Goal: Task Accomplishment & Management: Manage account settings

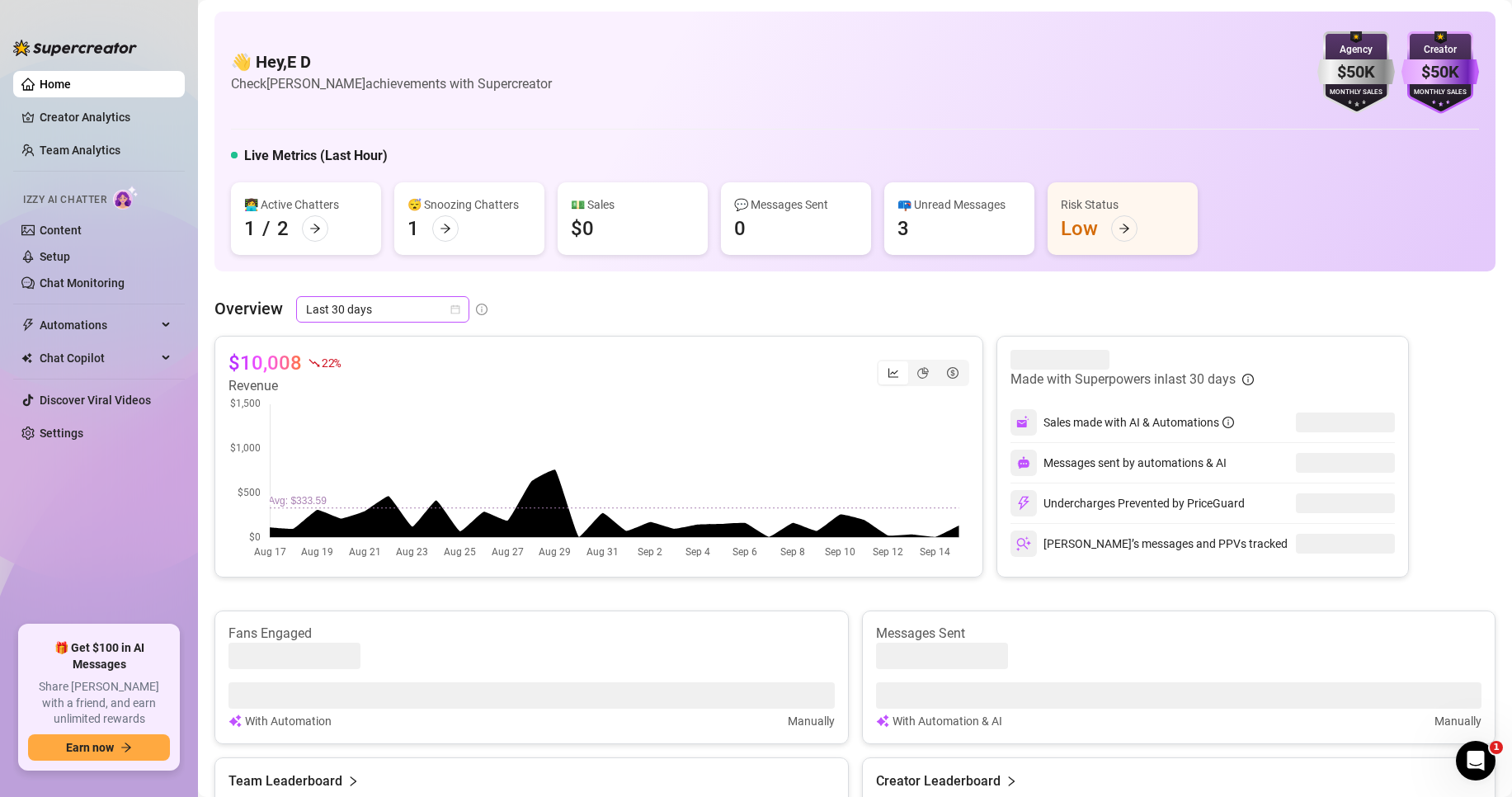
click at [462, 309] on div "Last 30 days" at bounding box center [383, 309] width 173 height 26
click at [510, 276] on div "👋 Hey, E D Check [PERSON_NAME] achievements with Supercreator $50K Agency Month…" at bounding box center [856, 577] width 1282 height 1132
click at [455, 307] on icon "calendar" at bounding box center [455, 309] width 10 height 10
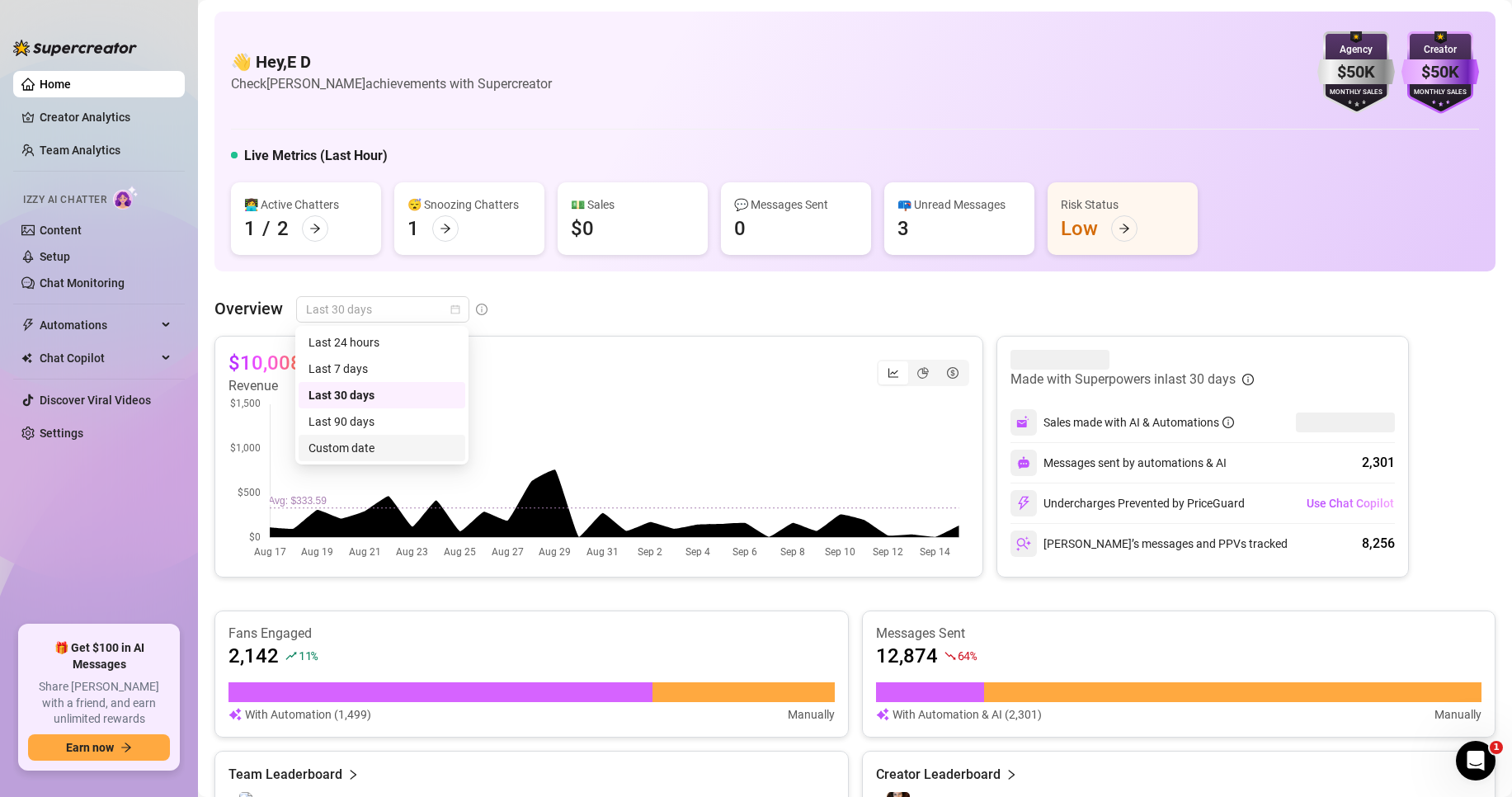
click at [425, 445] on div "Custom date" at bounding box center [381, 447] width 147 height 18
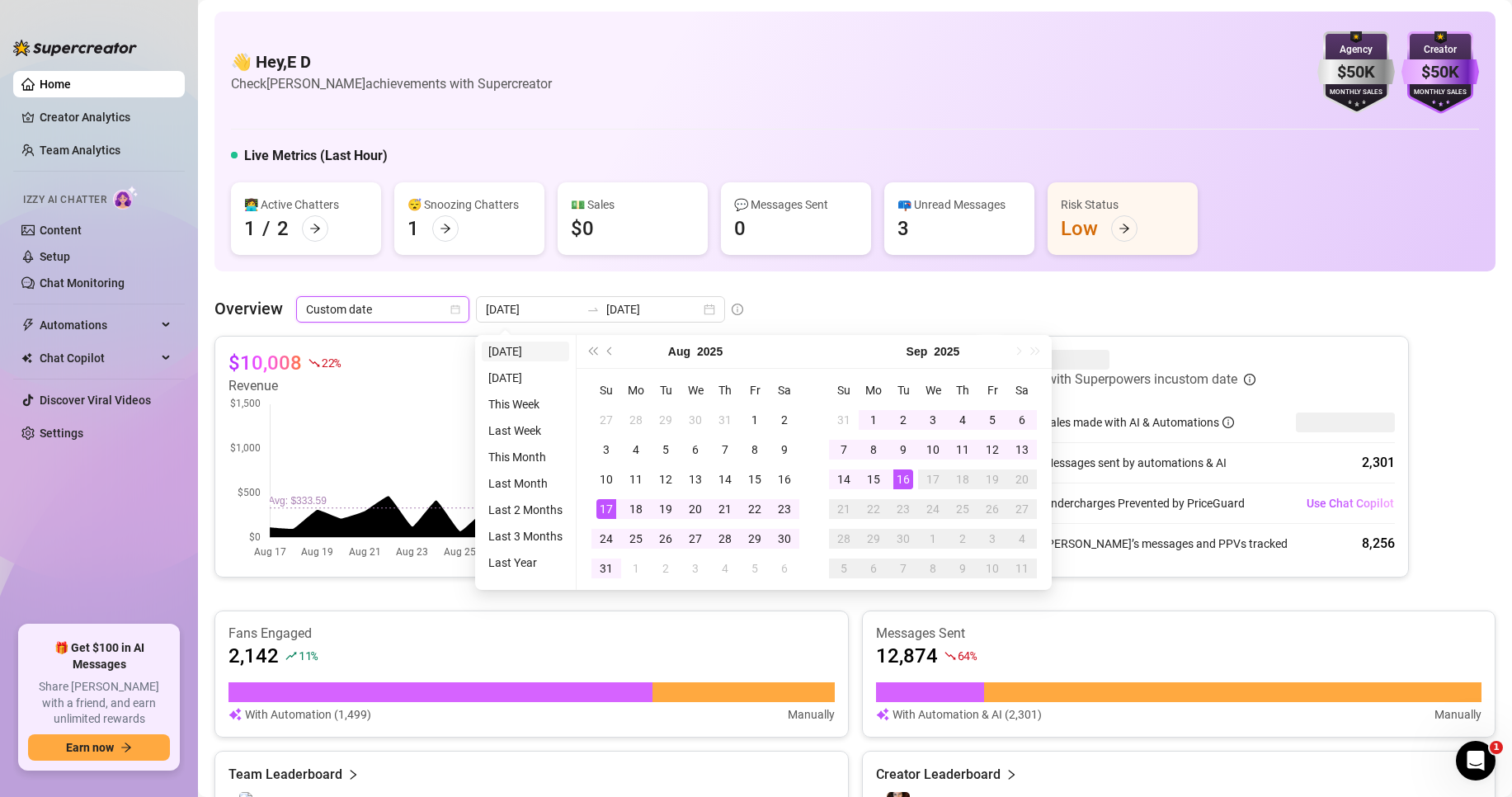
type input "[DATE]"
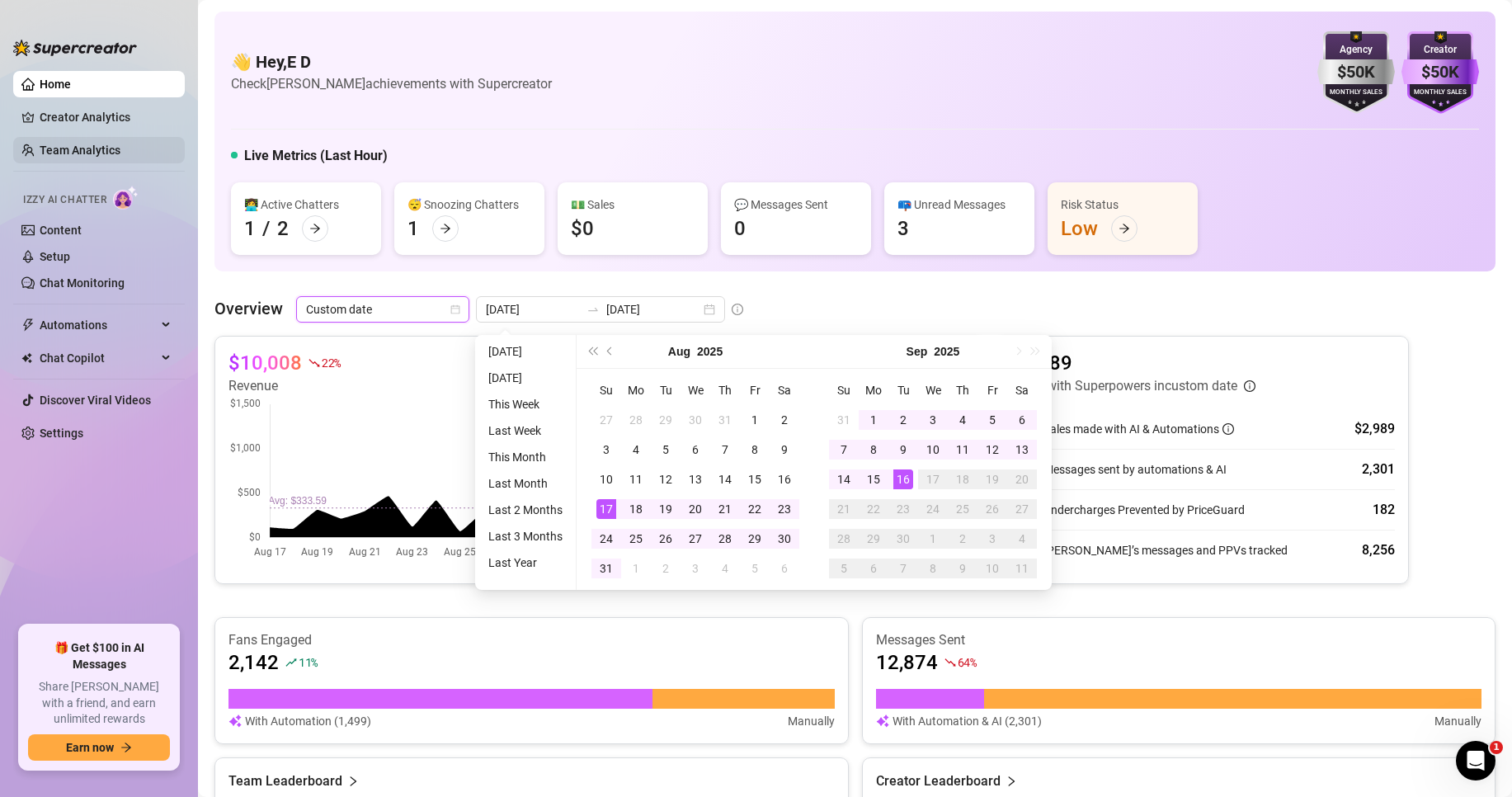
click at [120, 155] on link "Team Analytics" at bounding box center [80, 151] width 81 height 14
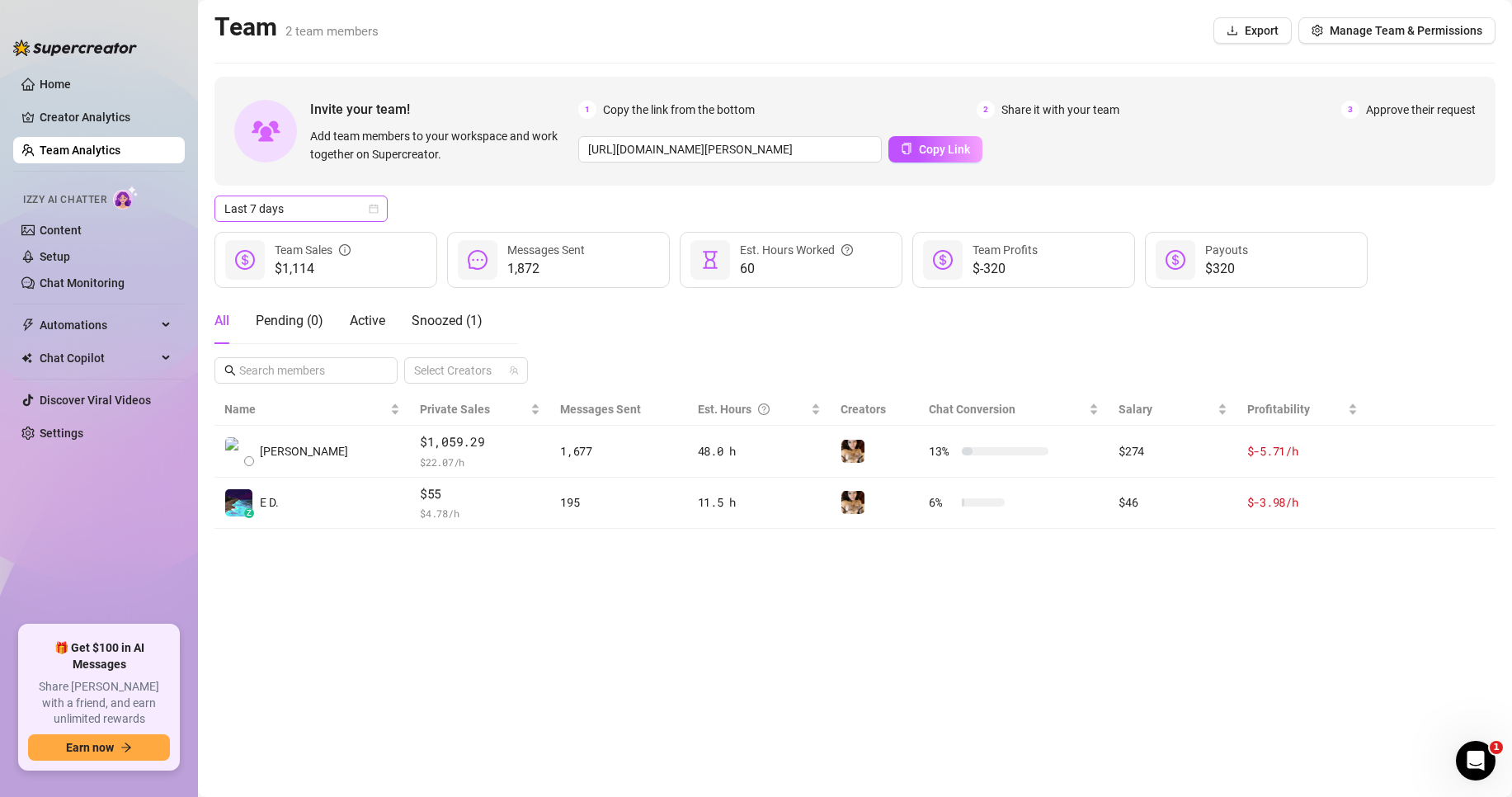
click at [378, 208] on div "Last 7 days" at bounding box center [301, 208] width 173 height 26
click at [325, 343] on div "Custom date" at bounding box center [300, 347] width 147 height 18
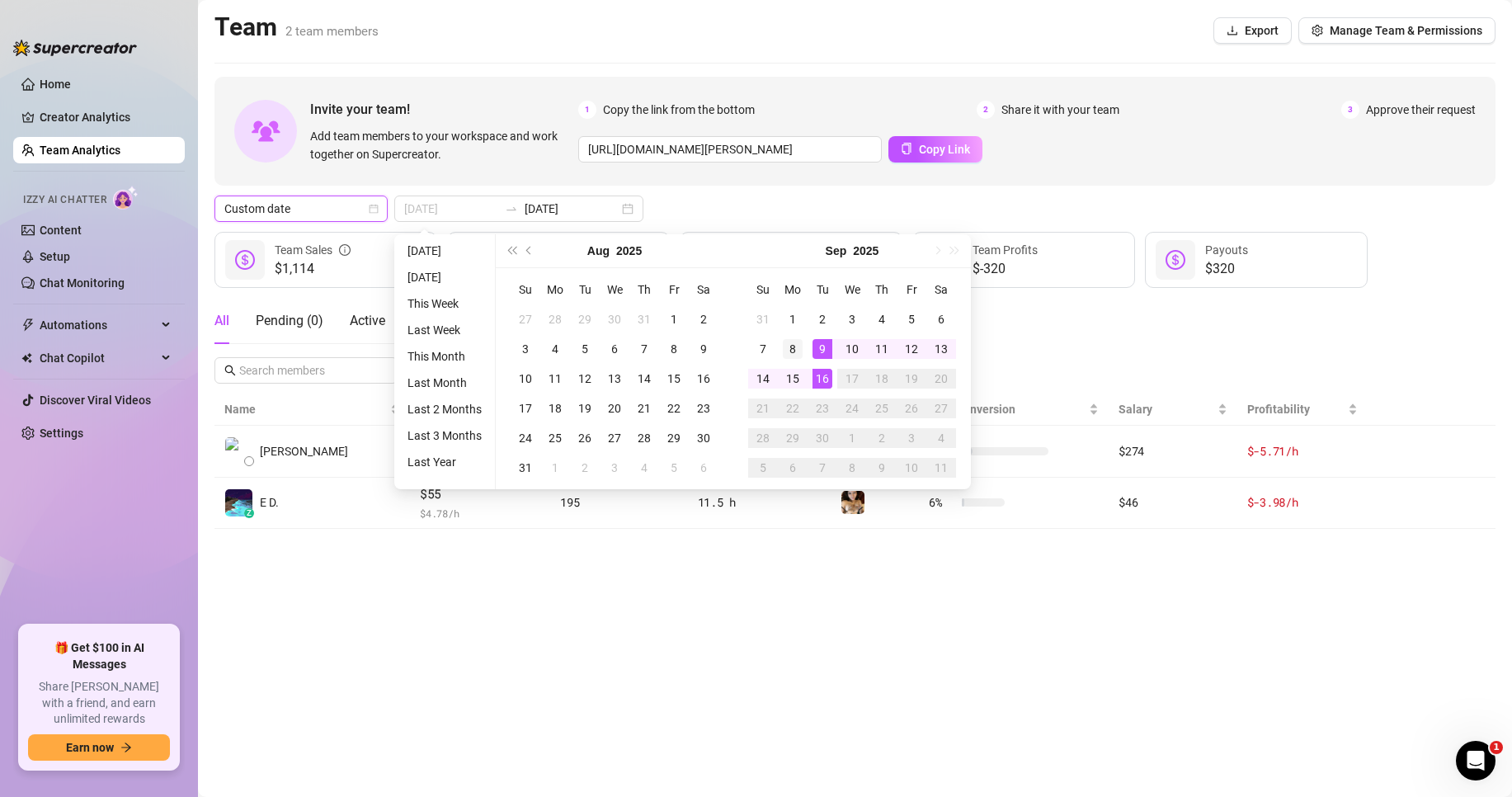
type input "[DATE]"
click at [794, 346] on div "8" at bounding box center [792, 349] width 19 height 19
type input "[DATE]"
click at [759, 379] on div "14" at bounding box center [763, 378] width 19 height 19
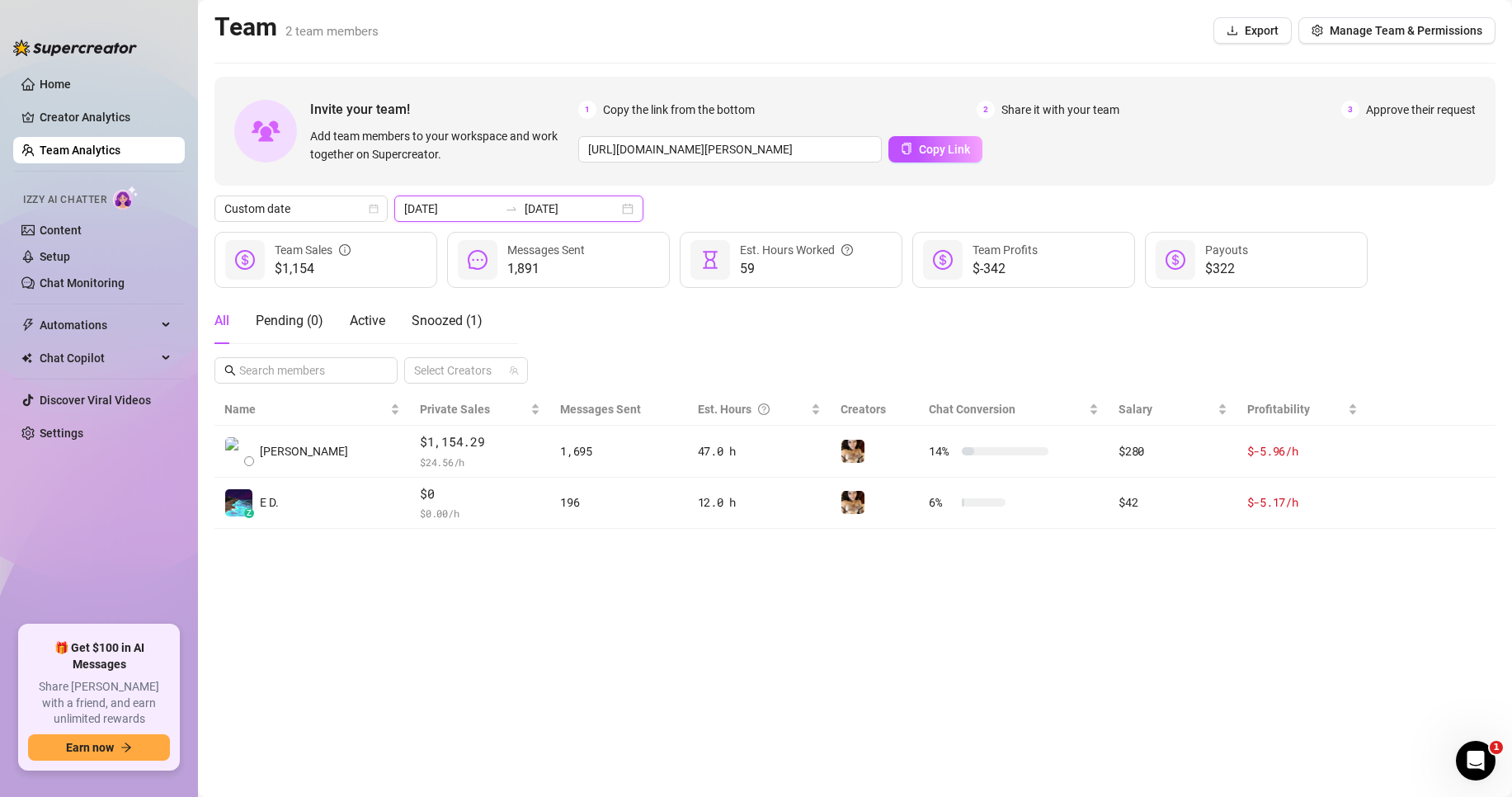
click at [475, 212] on input "[DATE]" at bounding box center [451, 208] width 94 height 18
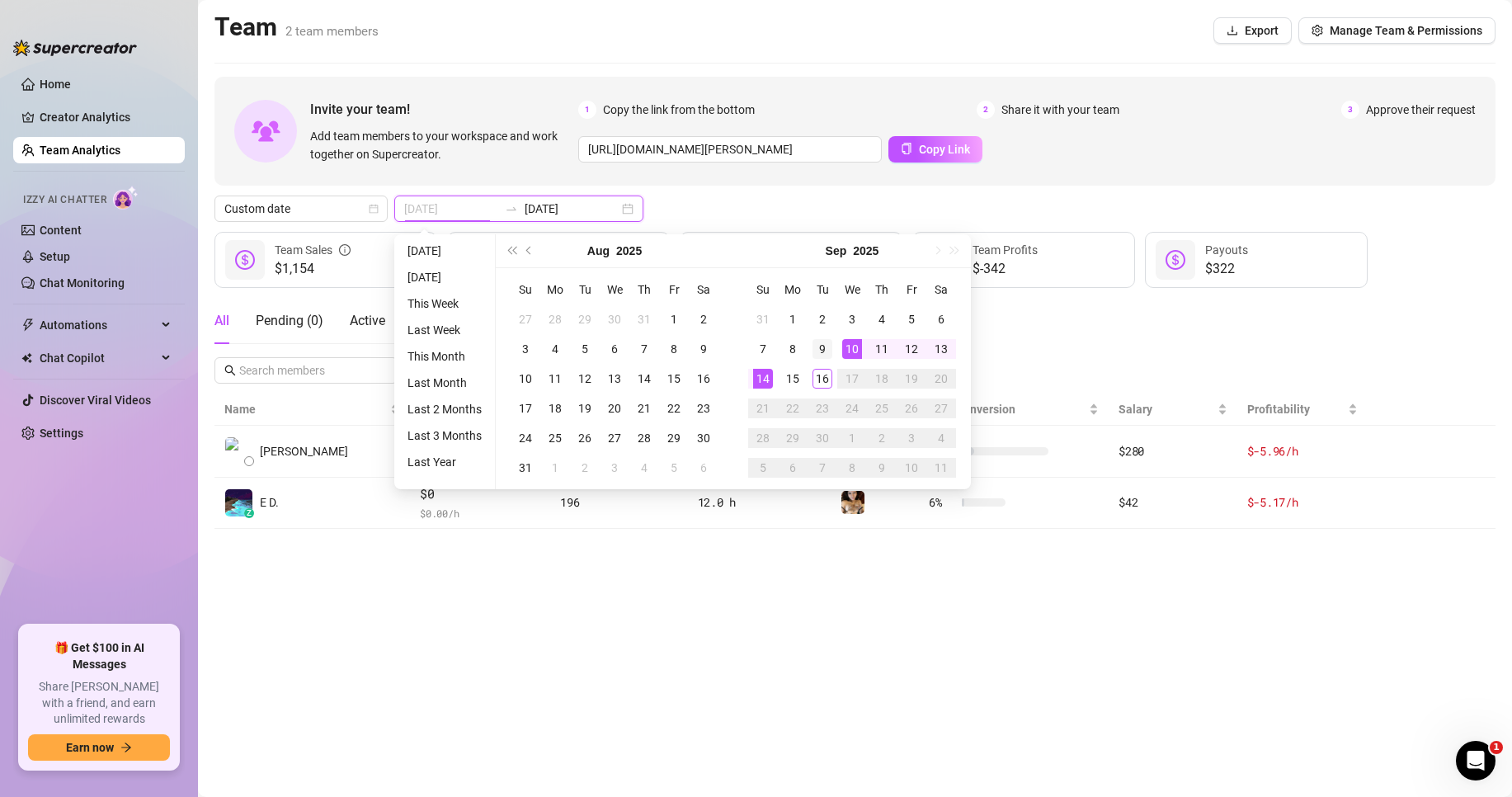
type input "[DATE]"
click at [821, 348] on div "9" at bounding box center [823, 349] width 19 height 19
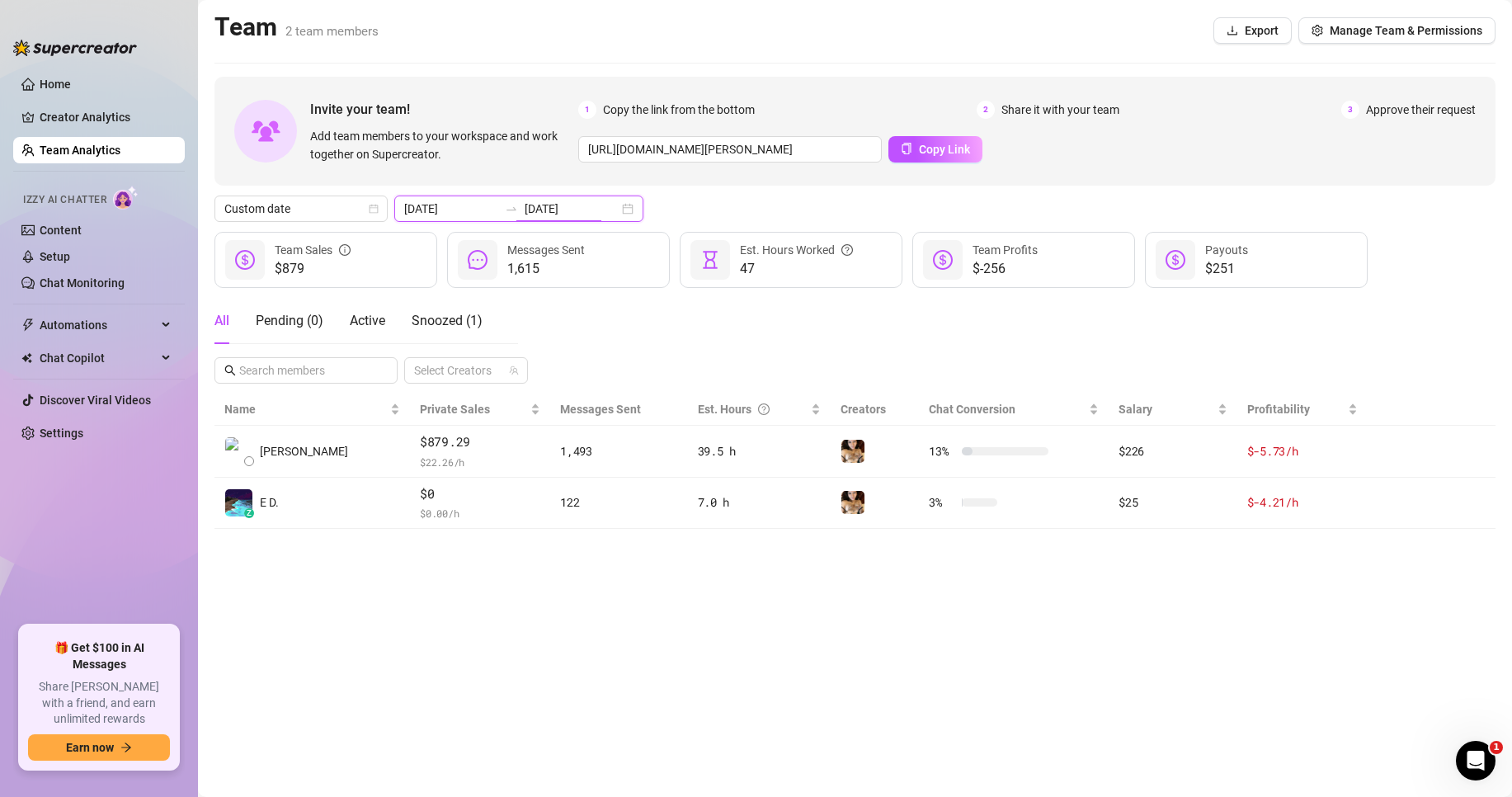
click at [610, 207] on div "[DATE] [DATE]" at bounding box center [519, 208] width 249 height 26
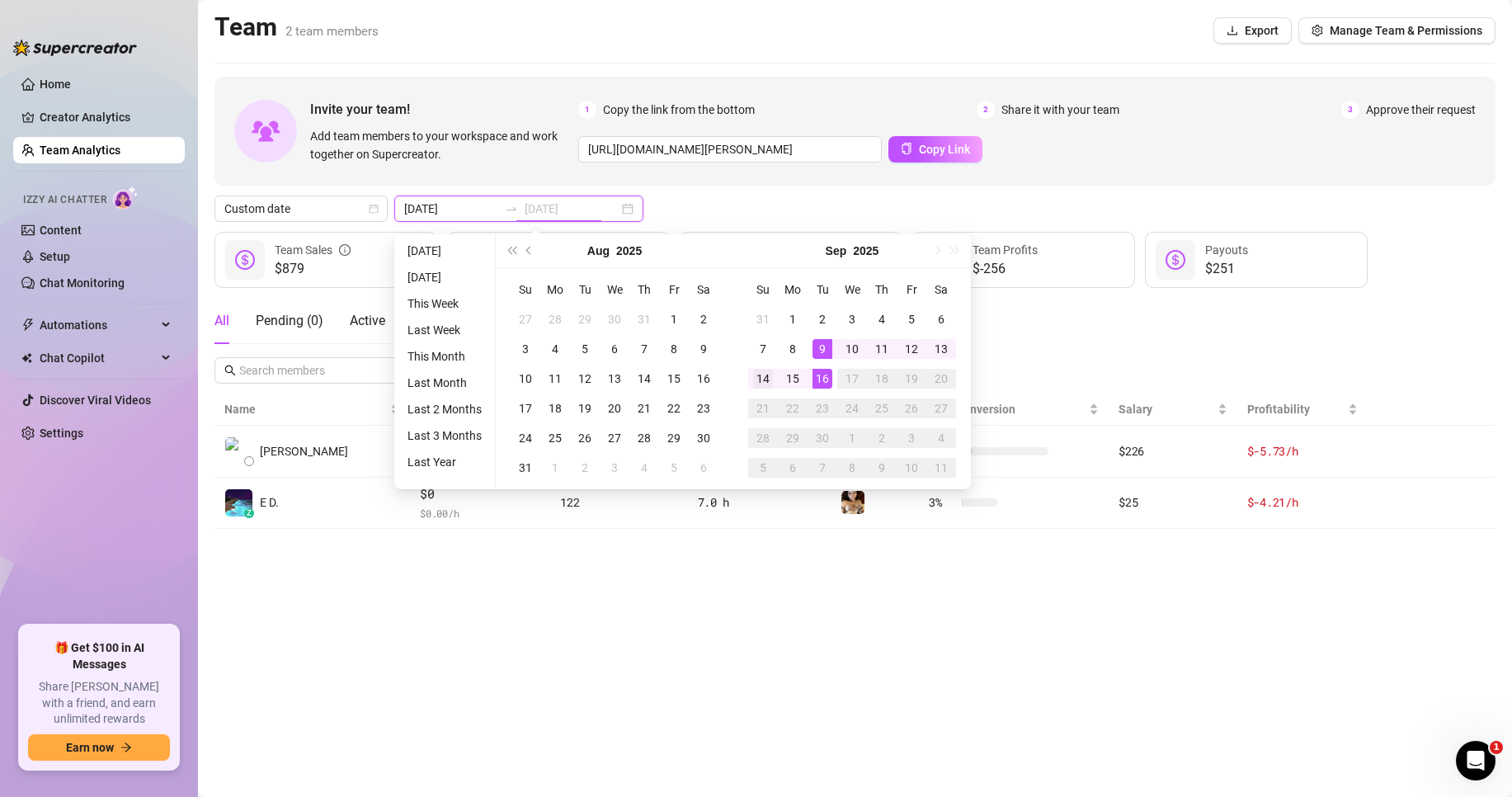
type input "[DATE]"
click at [759, 378] on div "14" at bounding box center [763, 378] width 19 height 19
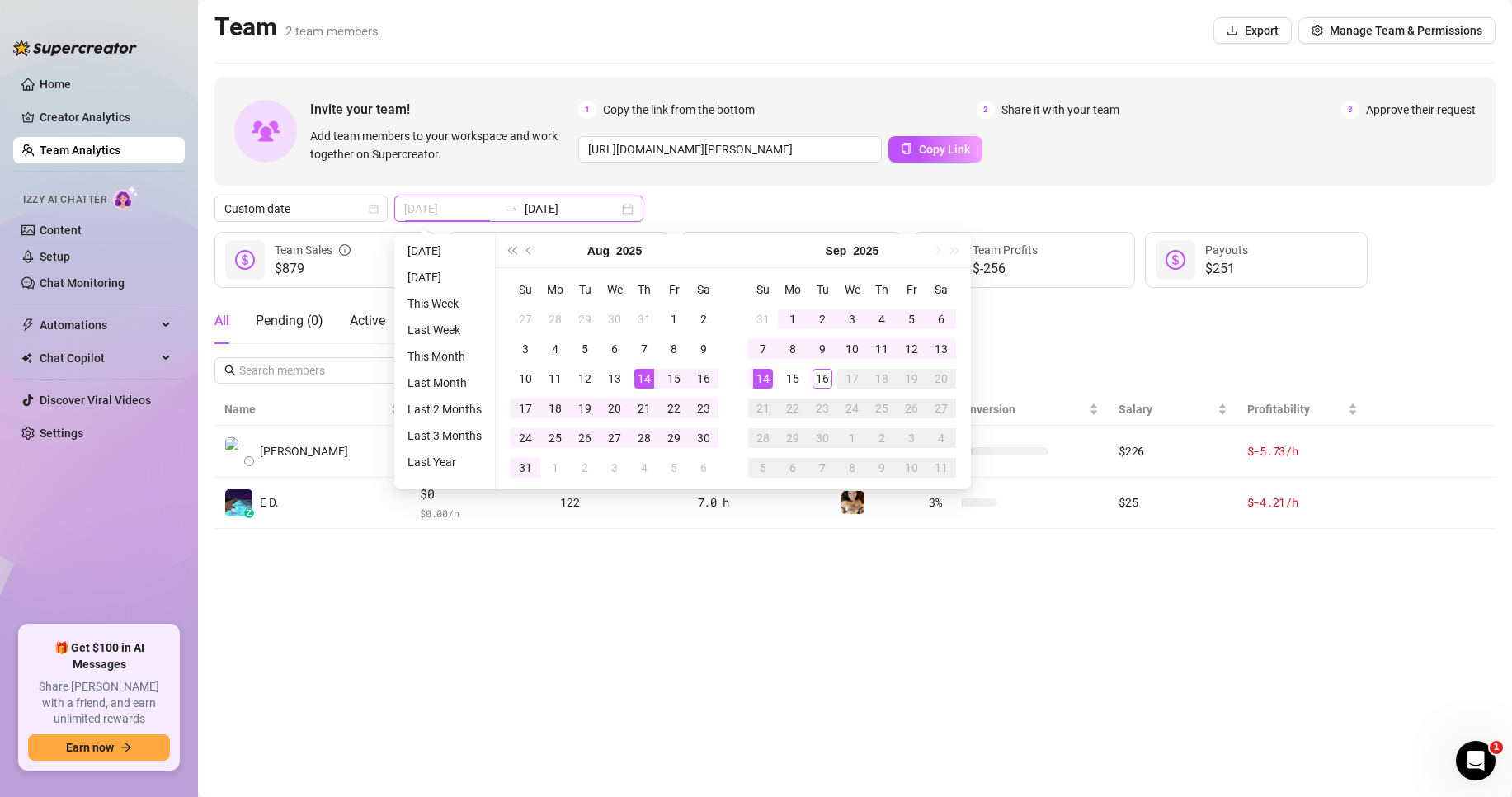
type input "[DATE]"
click at [780, 685] on main "Team 2 team members Export Manage Team & Permissions Invite your team! Add team…" at bounding box center [856, 398] width 1315 height 797
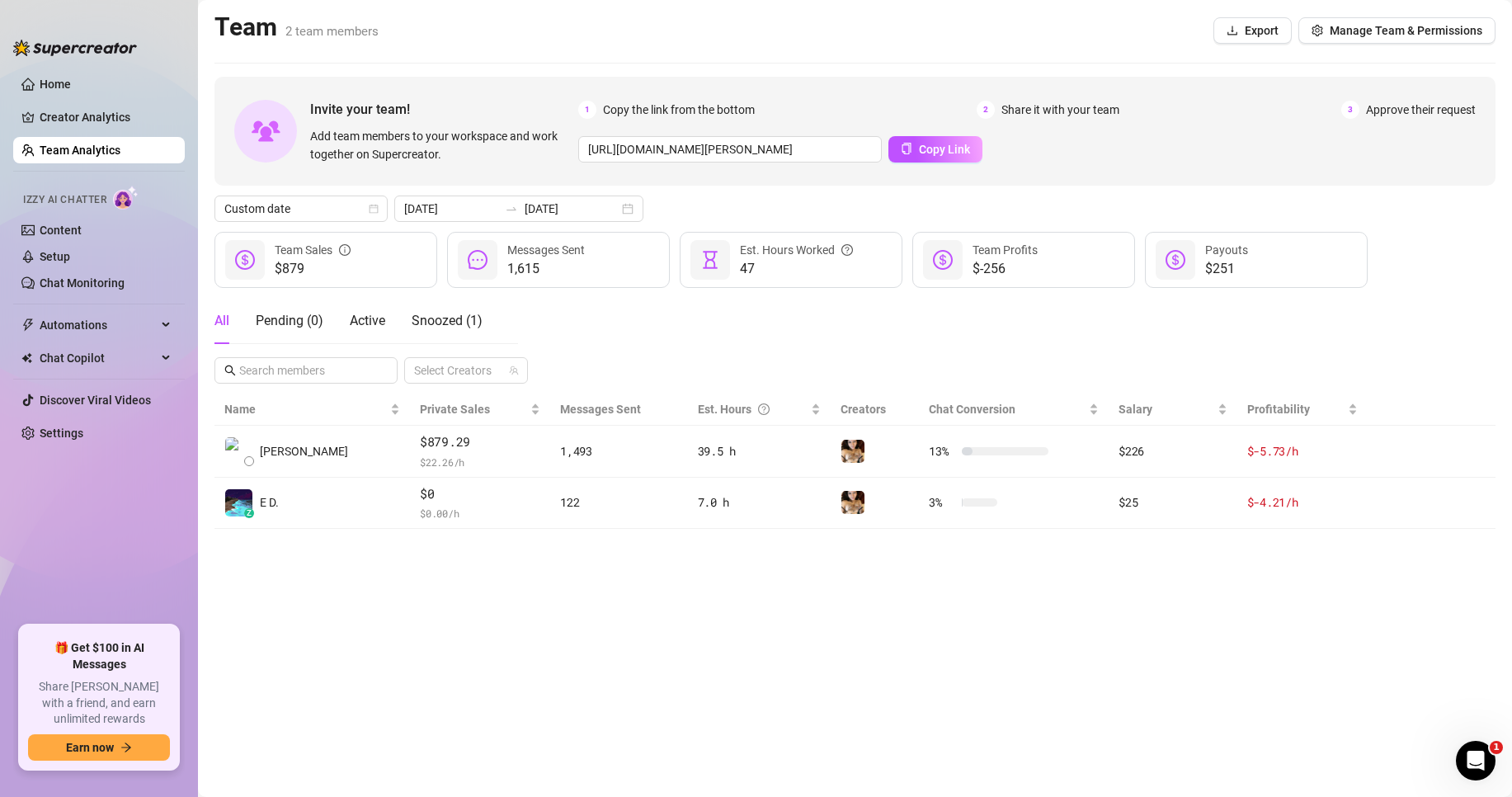
click at [852, 623] on main "Team 2 team members Export Manage Team & Permissions Invite your team! Add team…" at bounding box center [856, 398] width 1315 height 797
click at [646, 629] on main "Team 2 team members Export Manage Team & Permissions Invite your team! Add team…" at bounding box center [856, 398] width 1315 height 797
click at [633, 309] on div "All Pending ( 0 ) Active Snoozed ( 1 ) Select Creators" at bounding box center [856, 340] width 1282 height 86
